Goal: Browse casually

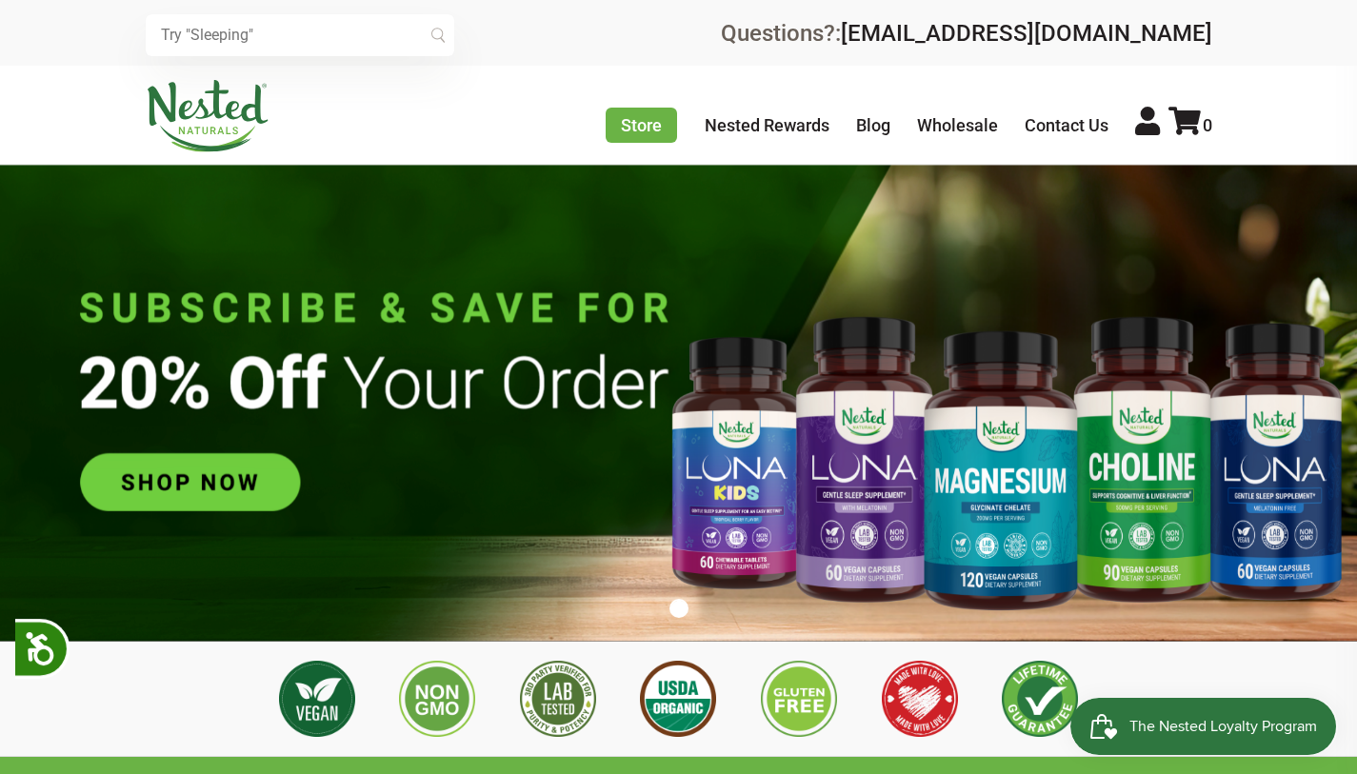
scroll to position [0, 1004]
